Goal: Information Seeking & Learning: Learn about a topic

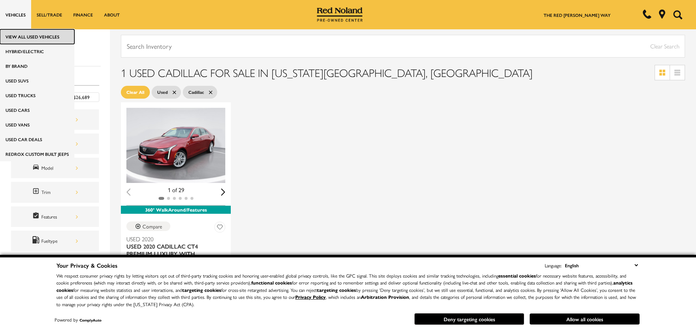
click at [24, 37] on link "View All Used Vehicles" at bounding box center [37, 36] width 74 height 15
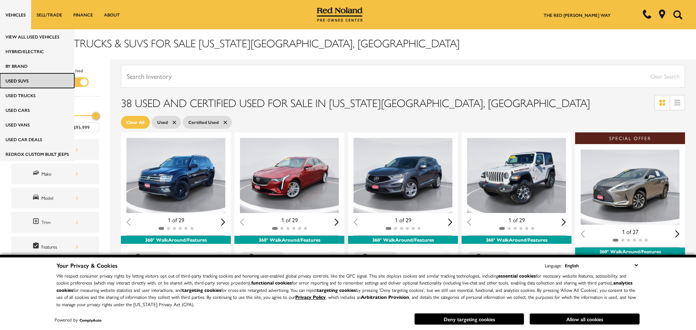
click at [16, 84] on link "Used SUVs" at bounding box center [37, 80] width 74 height 15
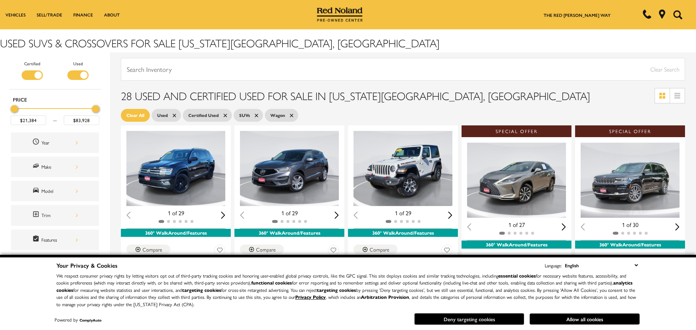
click at [490, 320] on button "Deny targeting cookies" at bounding box center [469, 319] width 110 height 12
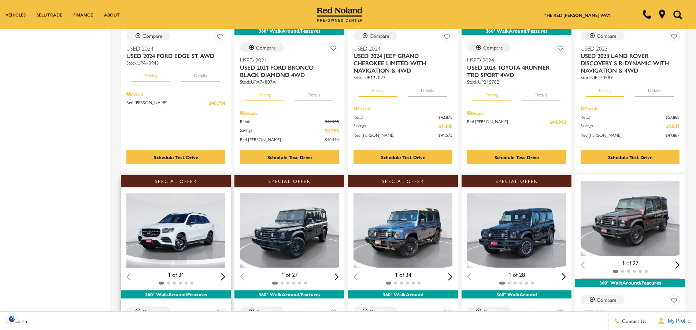
scroll to position [523, 0]
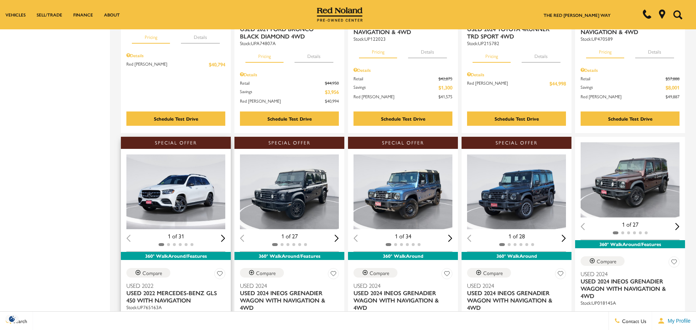
click at [222, 234] on div "Next slide" at bounding box center [223, 237] width 4 height 7
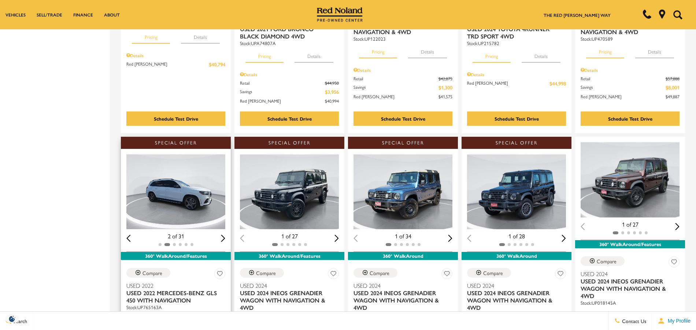
click at [222, 234] on div "Next slide" at bounding box center [223, 237] width 4 height 7
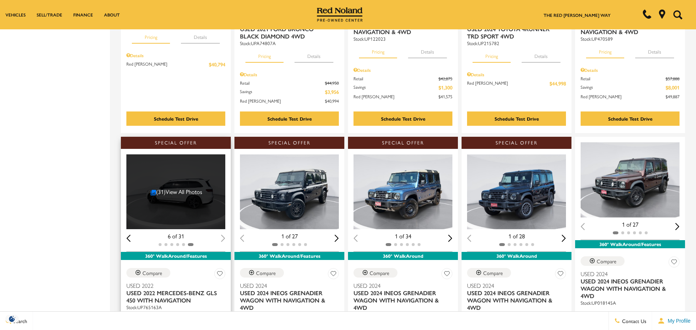
click at [186, 194] on div "(31) View All Photos" at bounding box center [176, 191] width 100 height 75
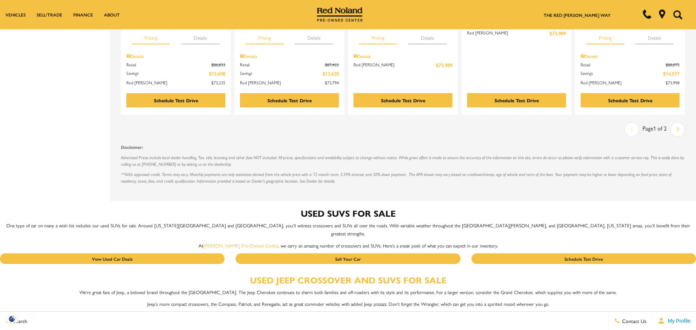
scroll to position [934, 0]
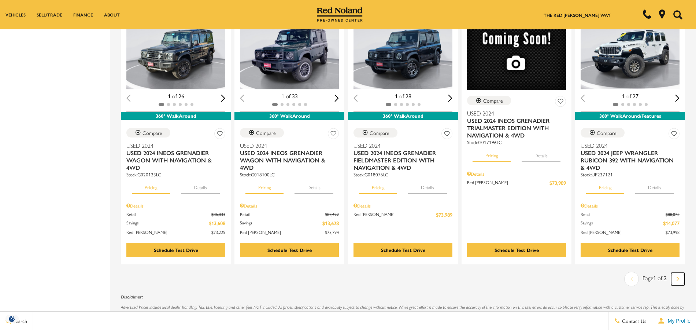
click at [685, 275] on link "Next" at bounding box center [678, 279] width 14 height 12
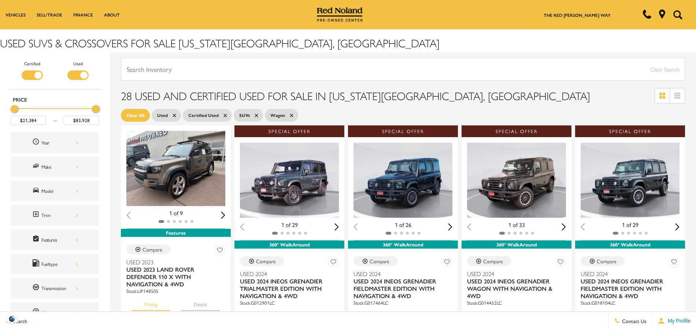
scroll to position [934, 0]
